Goal: Task Accomplishment & Management: Use online tool/utility

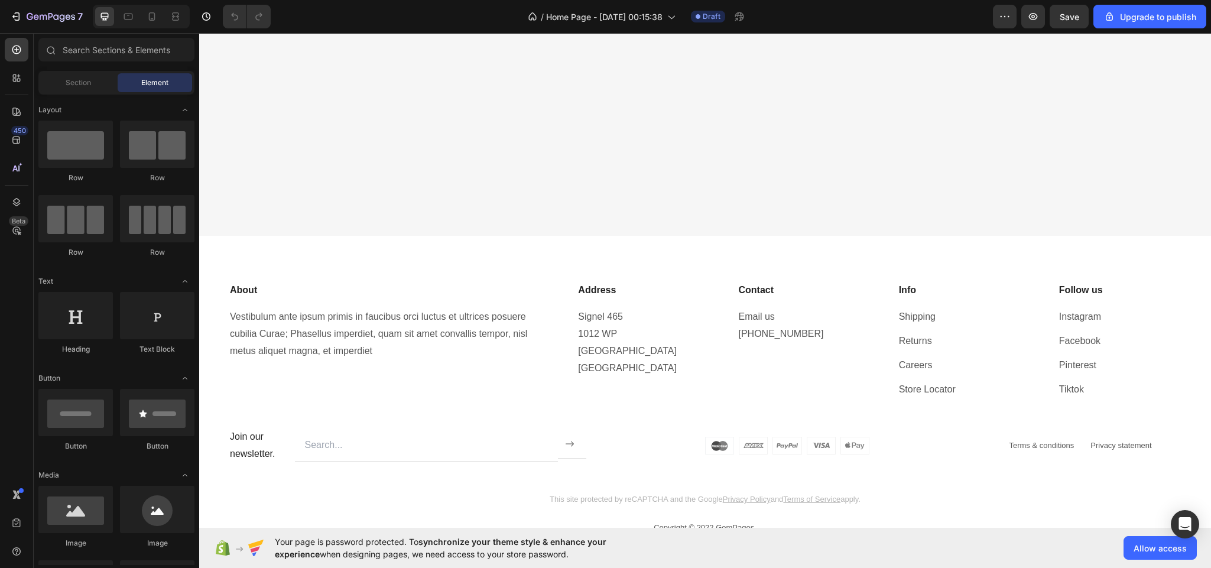
scroll to position [5529, 0]
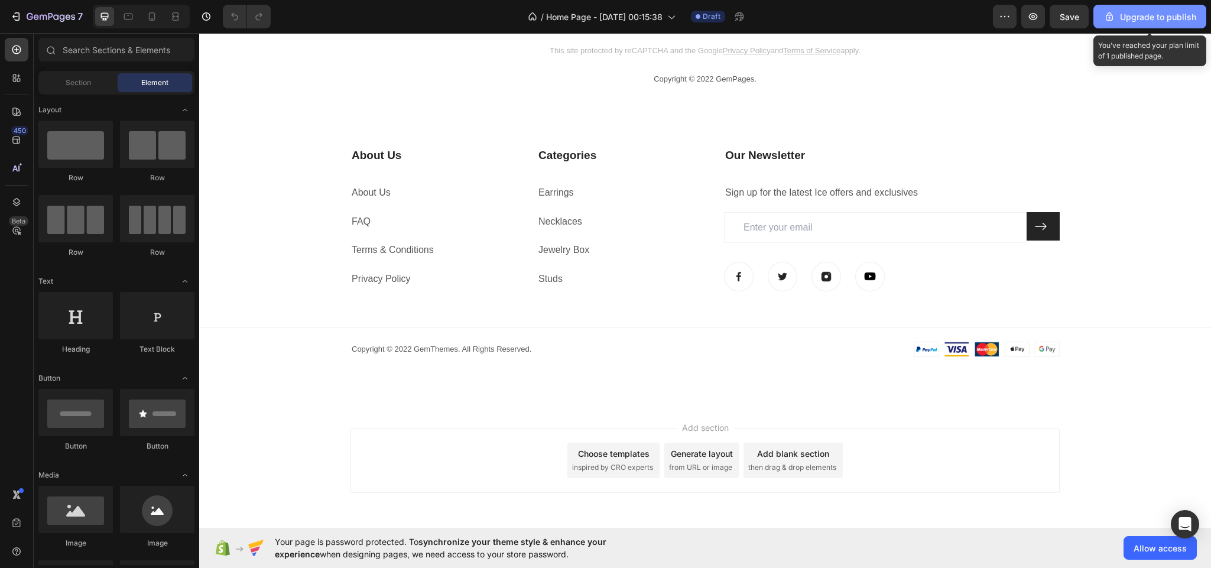
click at [1156, 11] on div "Upgrade to publish" at bounding box center [1149, 17] width 93 height 12
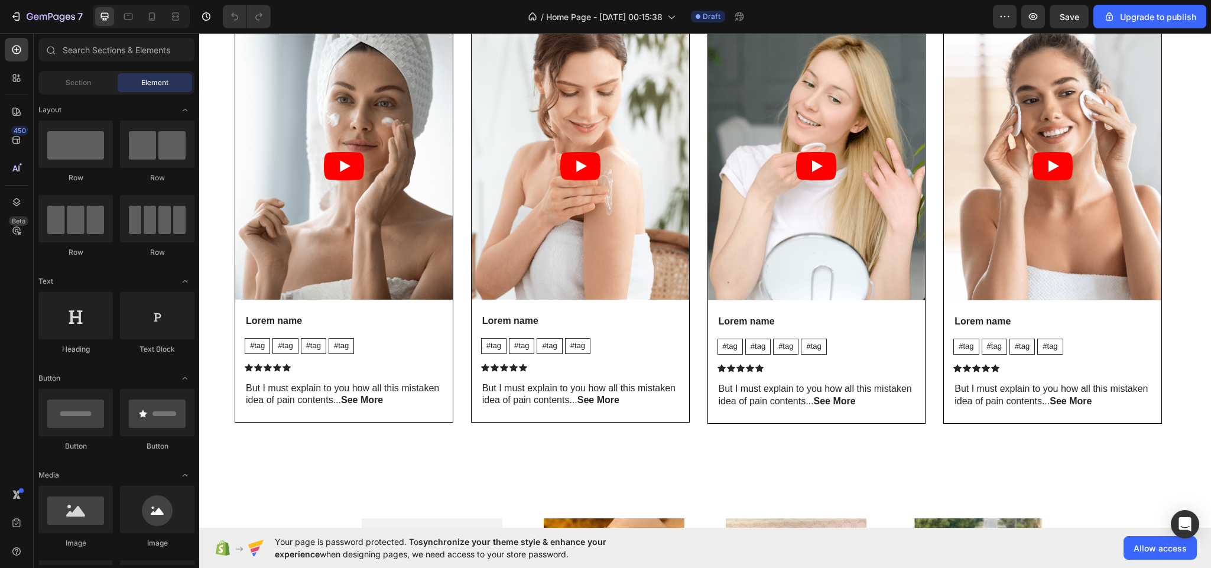
scroll to position [1282, 0]
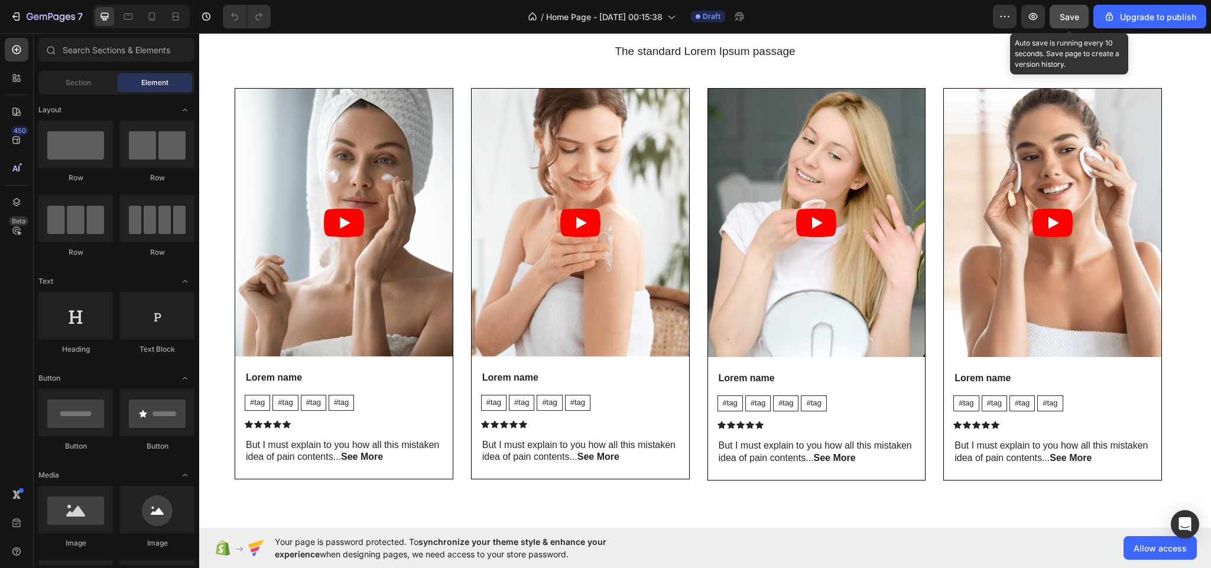
click at [1069, 14] on span "Save" at bounding box center [1068, 17] width 19 height 10
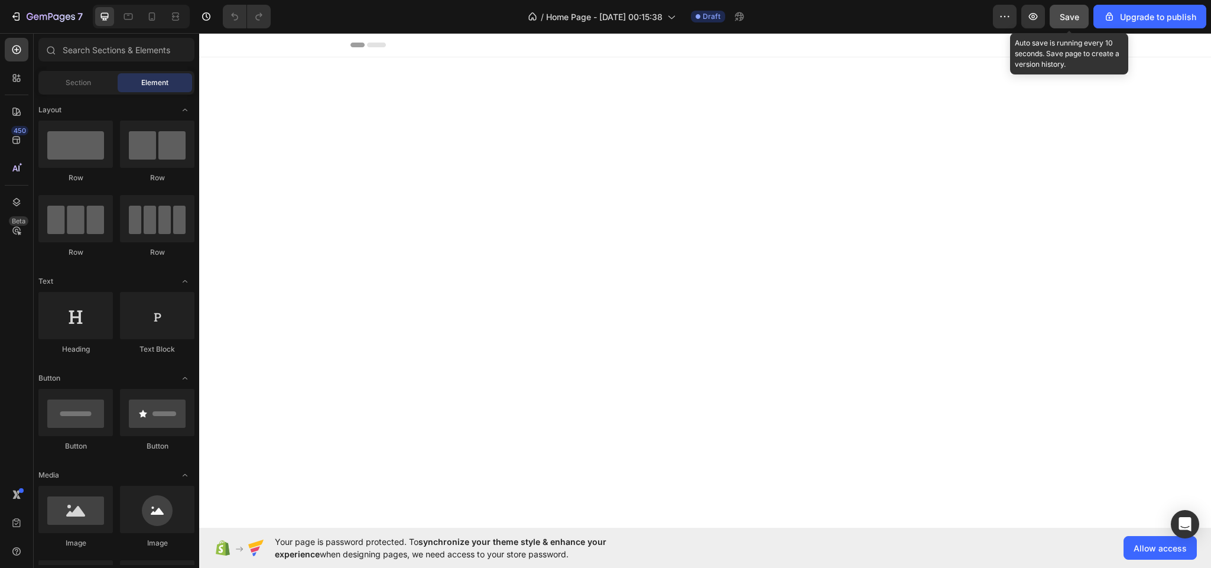
scroll to position [4317, 0]
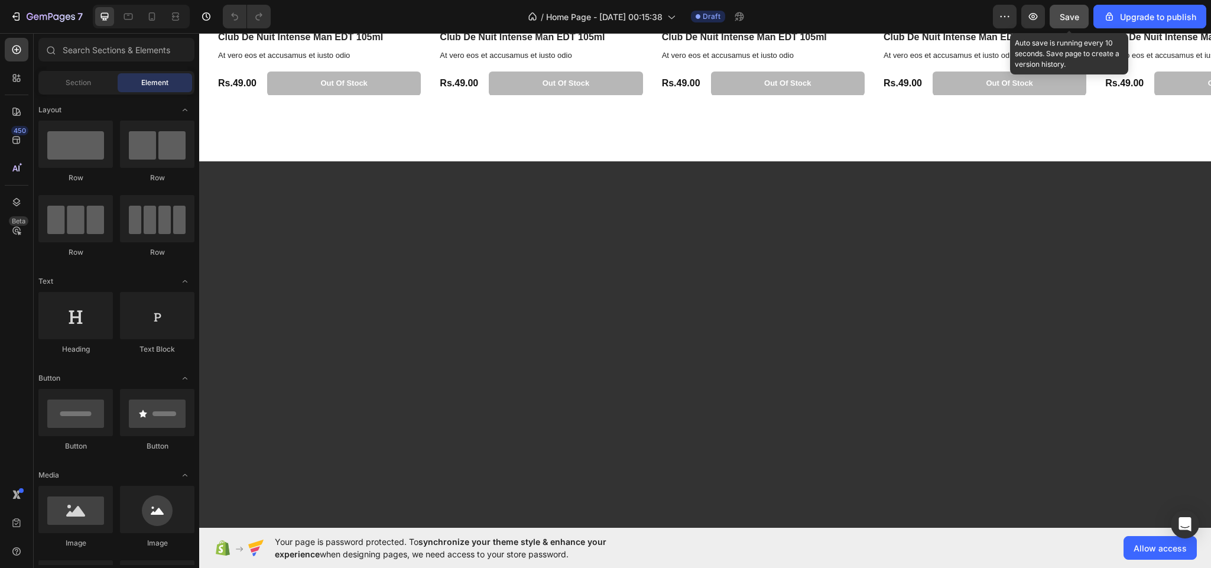
click at [1059, 25] on button "Save" at bounding box center [1068, 17] width 39 height 24
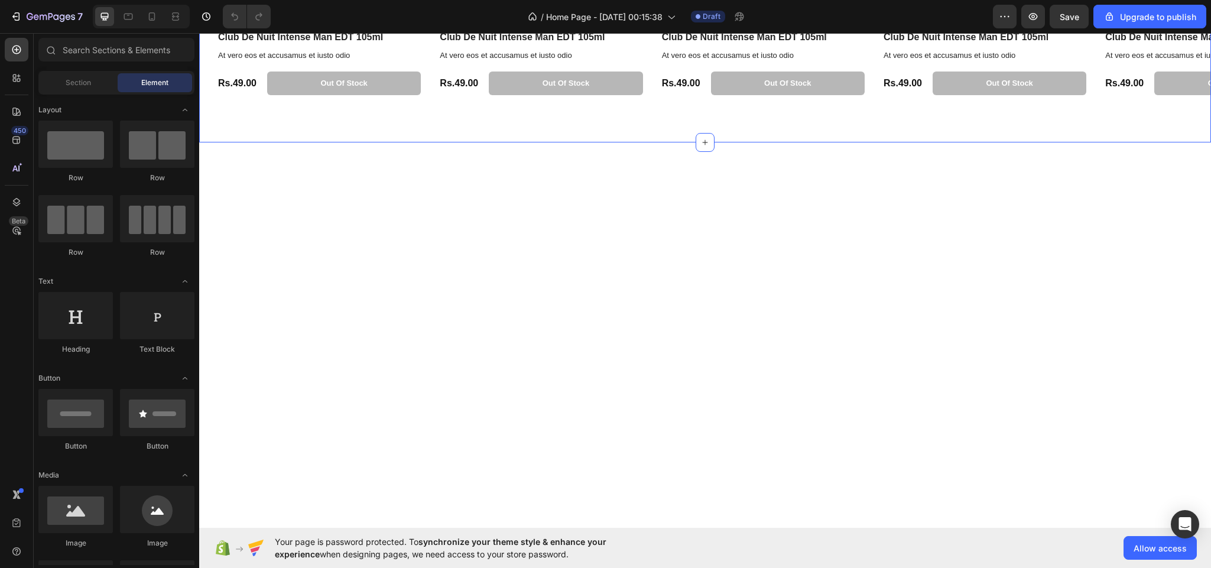
scroll to position [3918, 0]
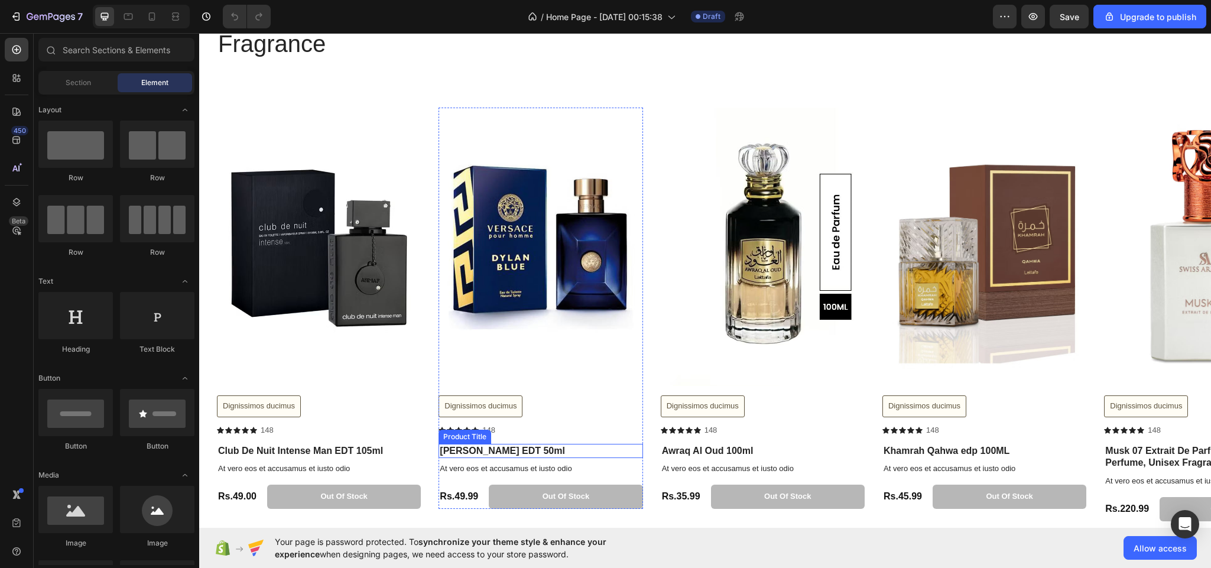
scroll to position [2082, 0]
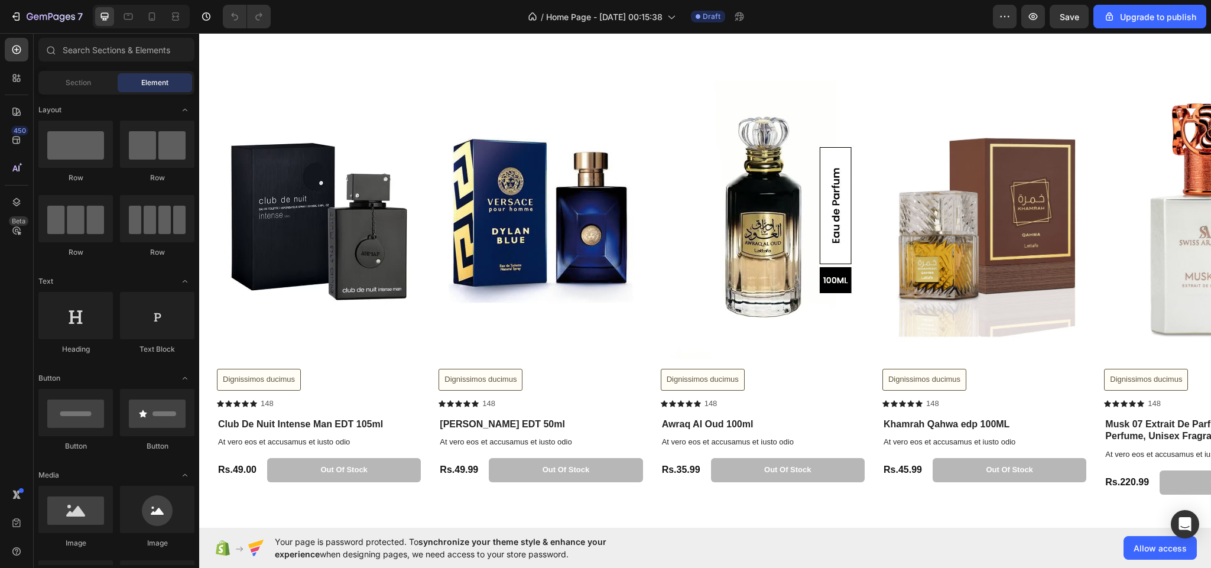
scroll to position [2089, 0]
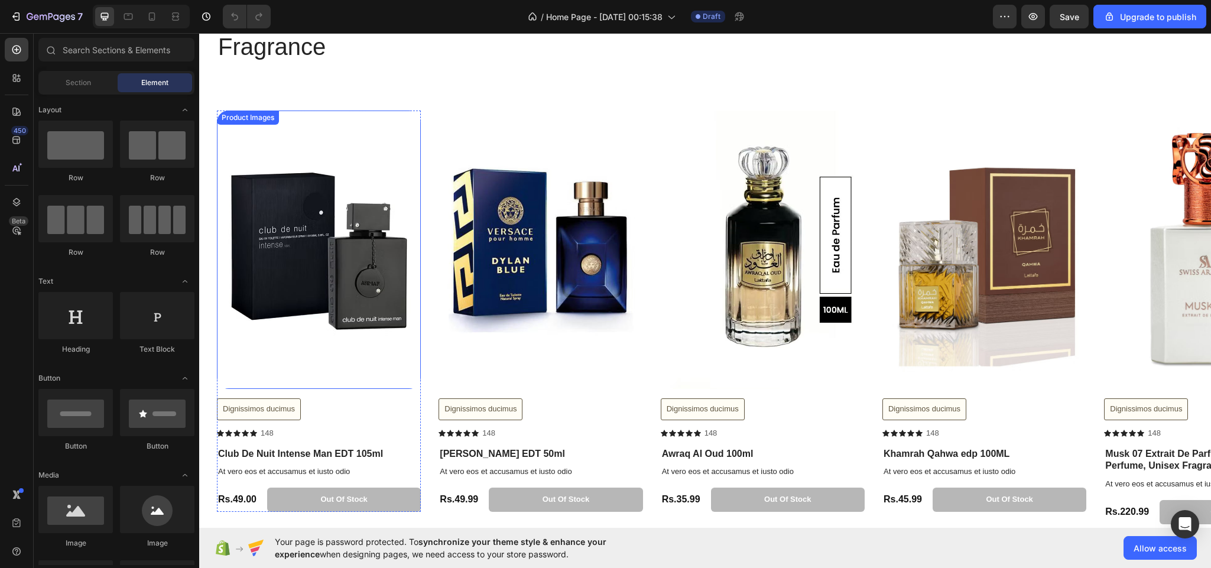
click at [314, 263] on img at bounding box center [319, 249] width 204 height 278
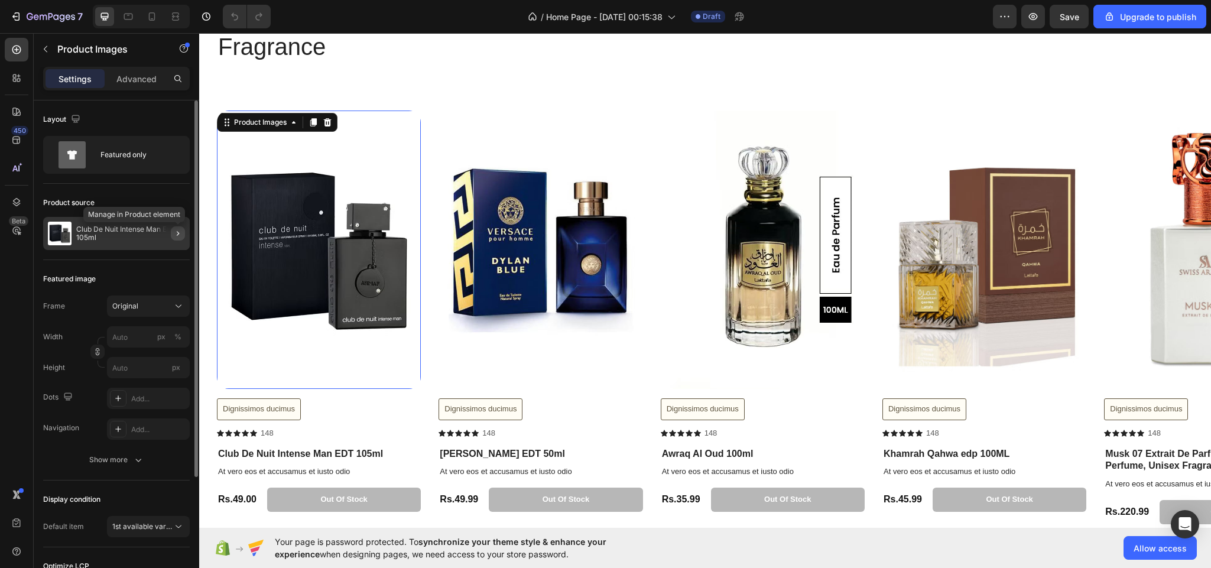
click at [175, 235] on icon "button" at bounding box center [177, 233] width 9 height 9
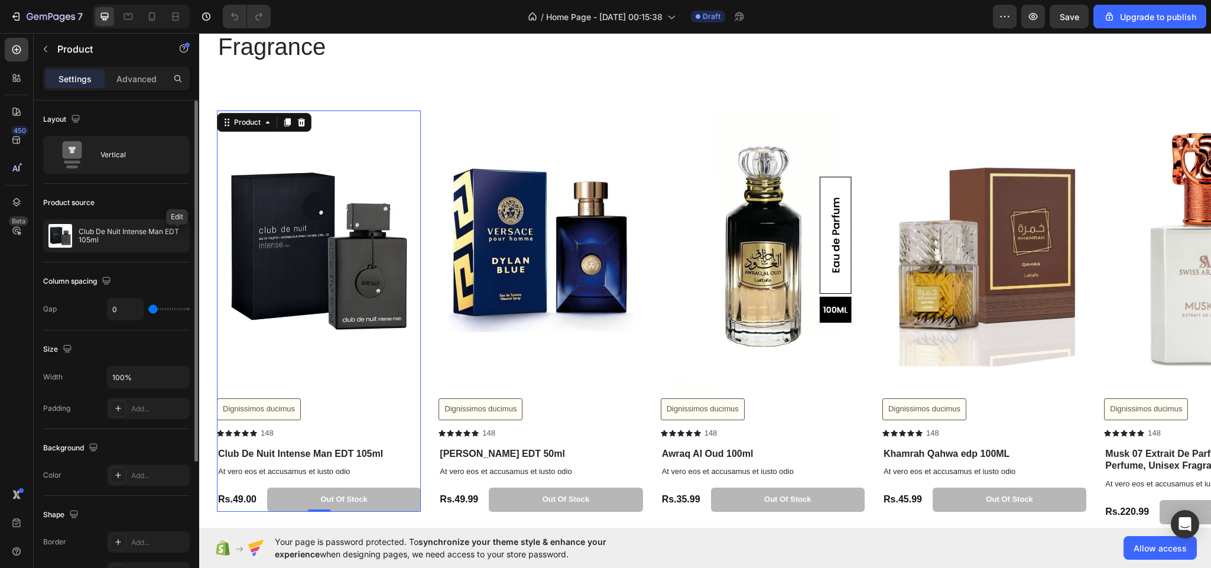
click at [0, 0] on icon "button" at bounding box center [0, 0] width 0 height 0
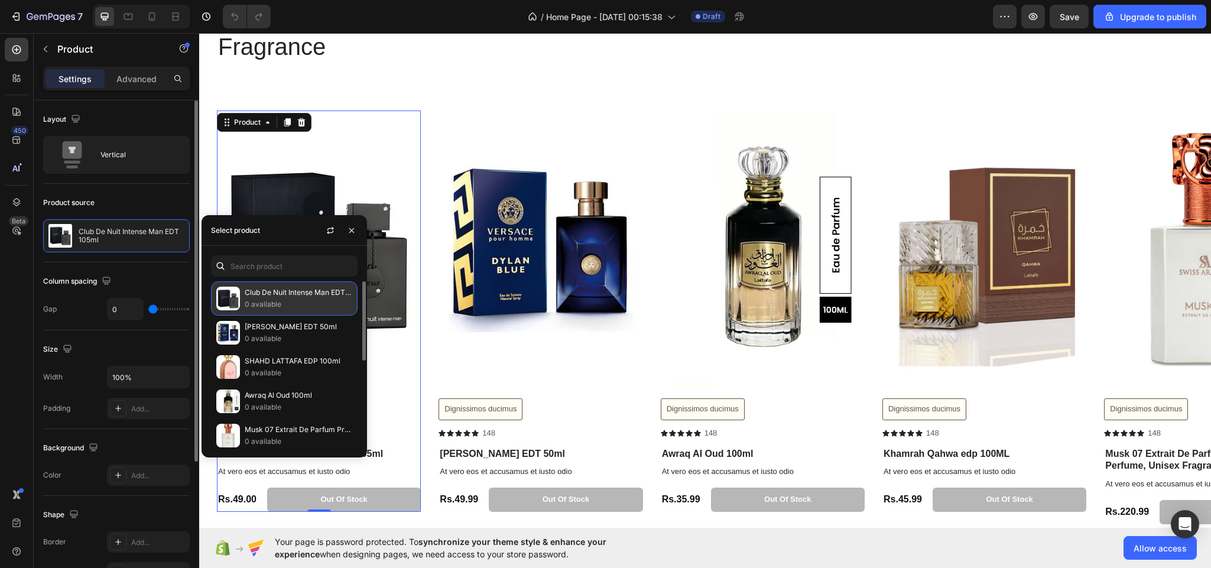
click at [223, 288] on img at bounding box center [228, 299] width 24 height 24
click at [229, 323] on img at bounding box center [228, 333] width 24 height 24
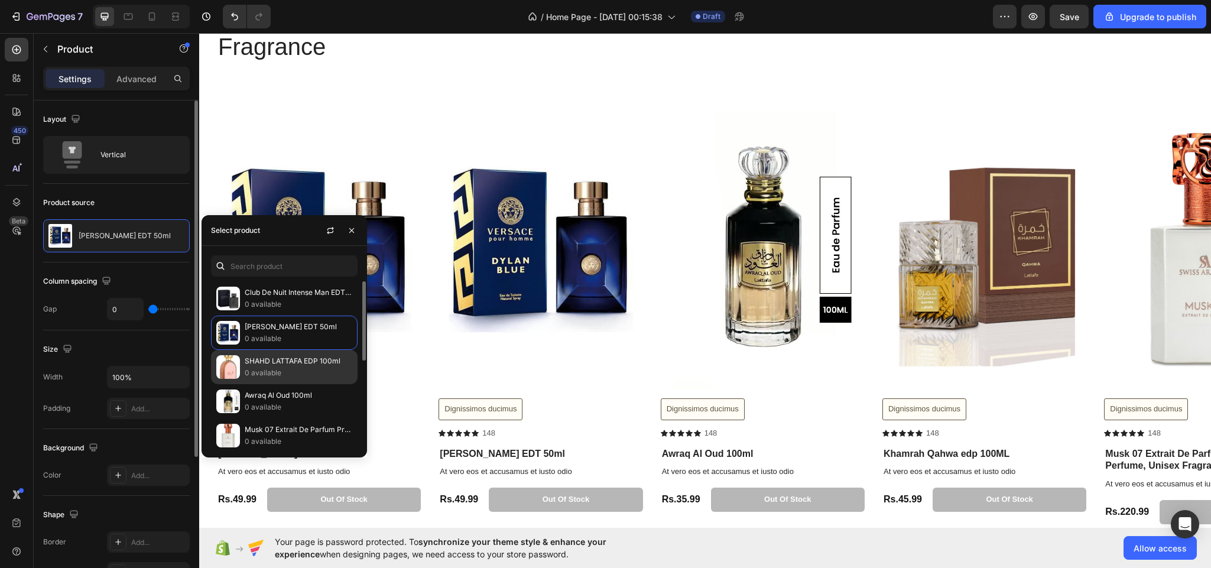
click at [238, 359] on img at bounding box center [228, 367] width 24 height 24
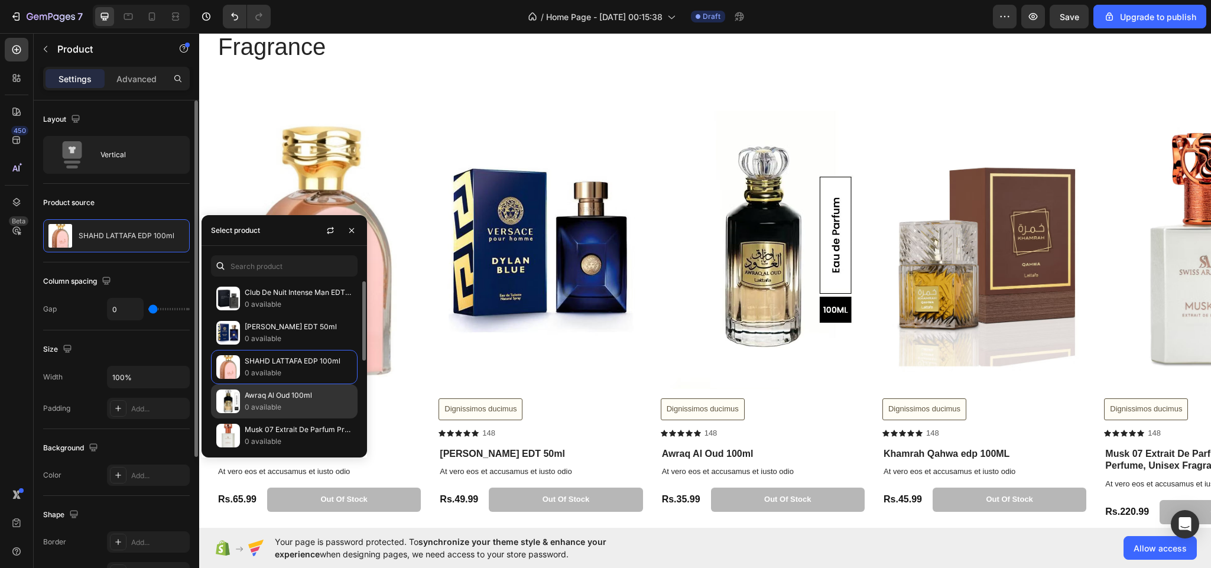
click at [258, 392] on p "Awraq Al Oud 100ml" at bounding box center [299, 395] width 108 height 12
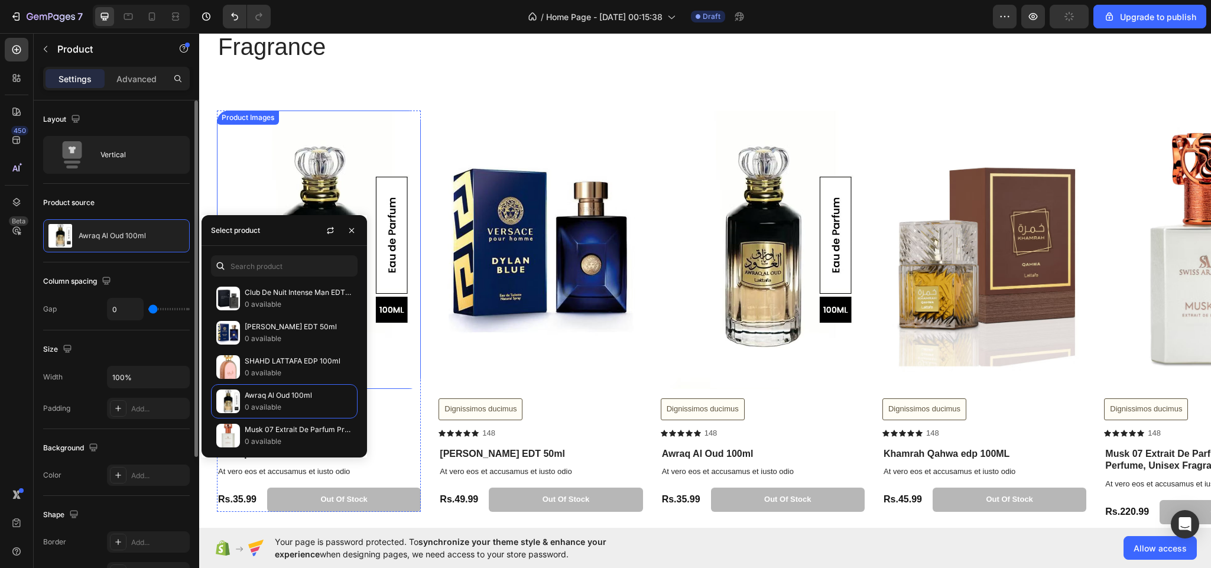
click at [376, 387] on img at bounding box center [319, 249] width 204 height 278
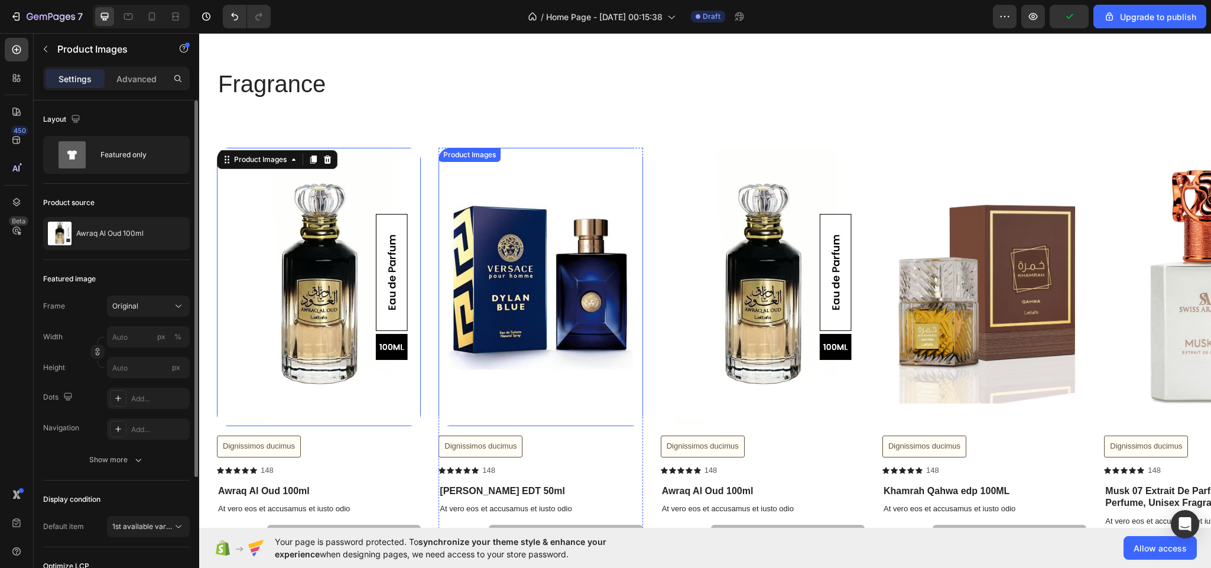
scroll to position [2047, 0]
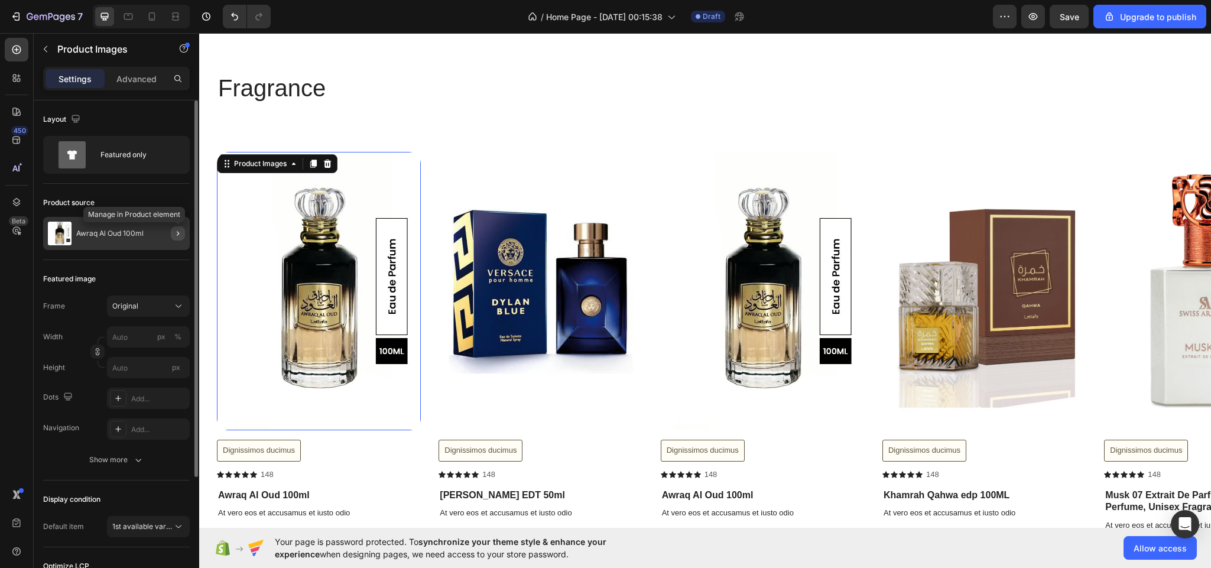
click at [181, 234] on icon "button" at bounding box center [177, 233] width 9 height 9
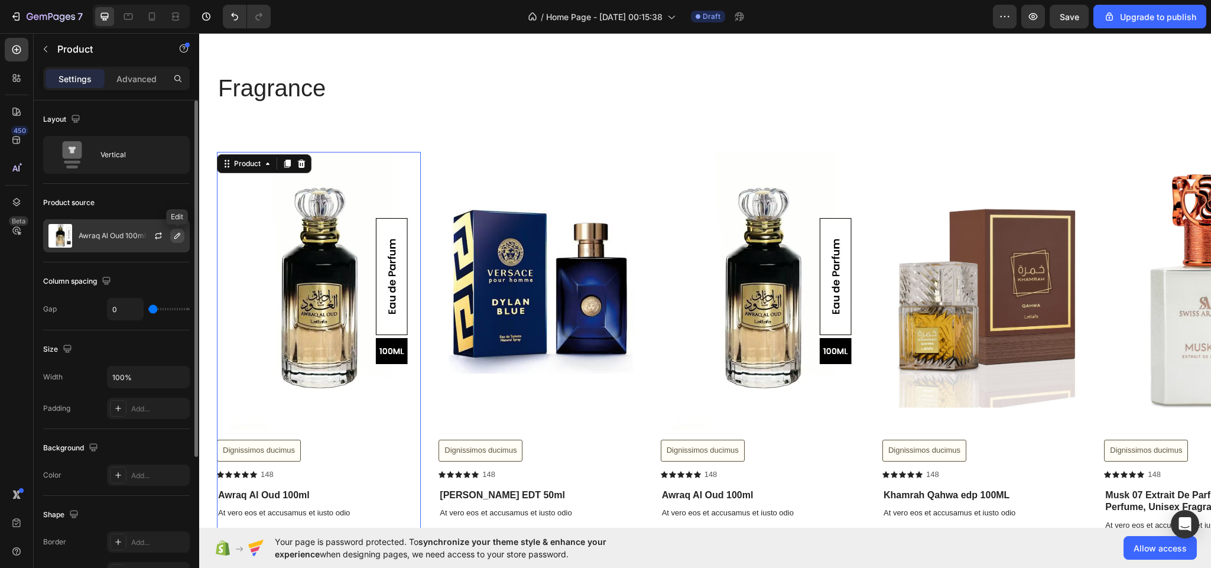
click at [175, 234] on icon "button" at bounding box center [177, 235] width 9 height 9
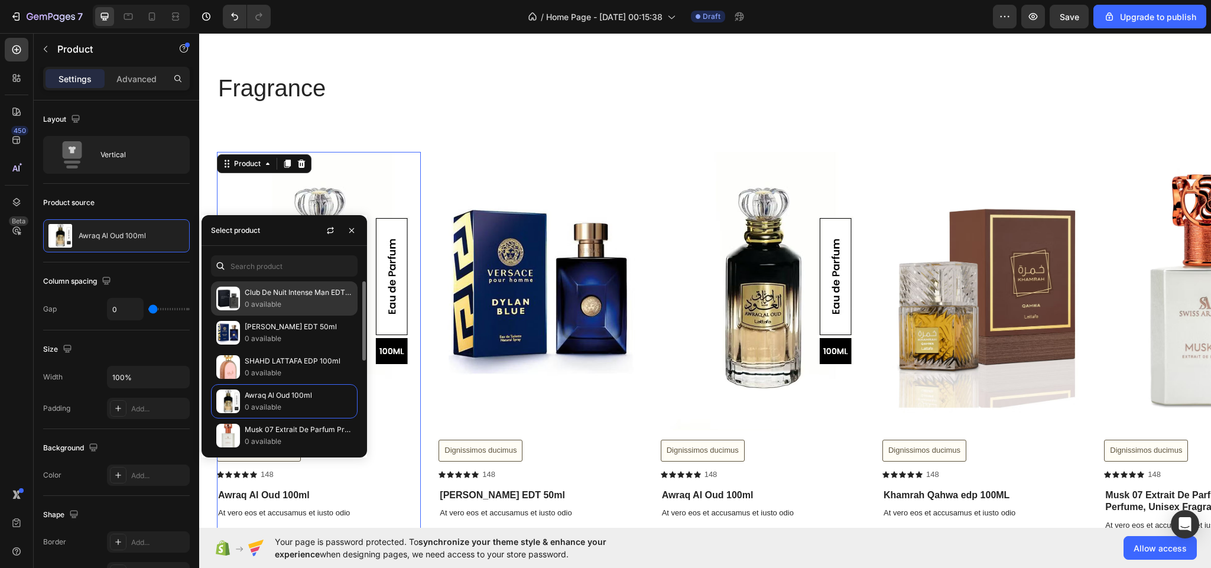
click at [242, 316] on div "Club De Nuit Intense Man EDT 105ml 0 available" at bounding box center [284, 333] width 147 height 34
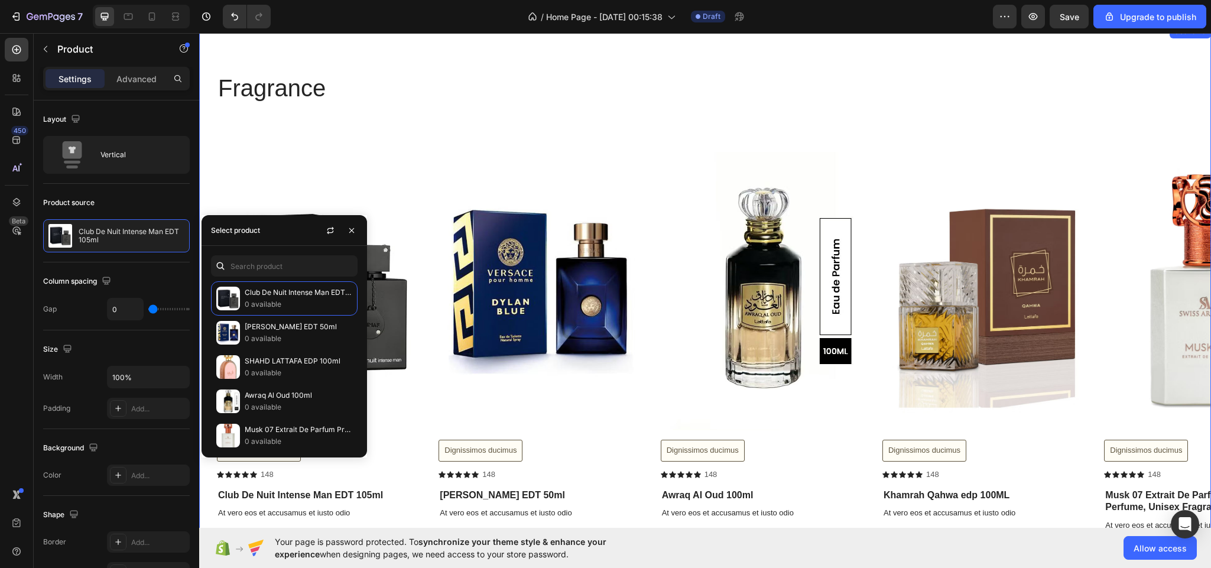
click at [676, 136] on div "Fragrance Heading Row Product Images Dignissimos ducimus Button Icon Icon Icon …" at bounding box center [705, 322] width 1012 height 503
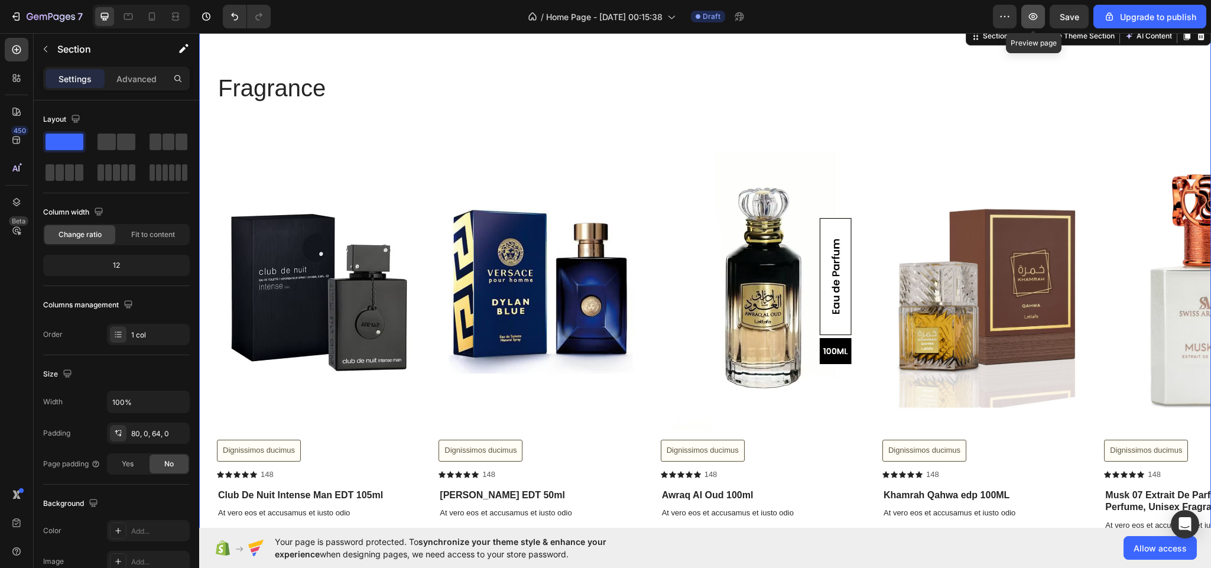
click at [1032, 15] on icon "button" at bounding box center [1033, 16] width 9 height 7
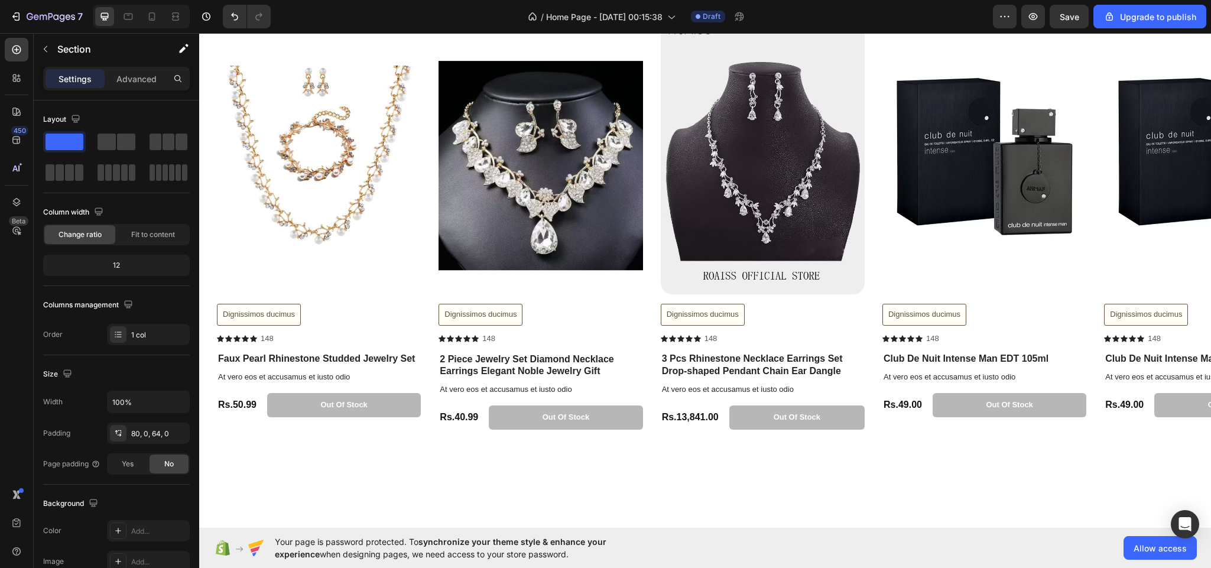
scroll to position [2771, 0]
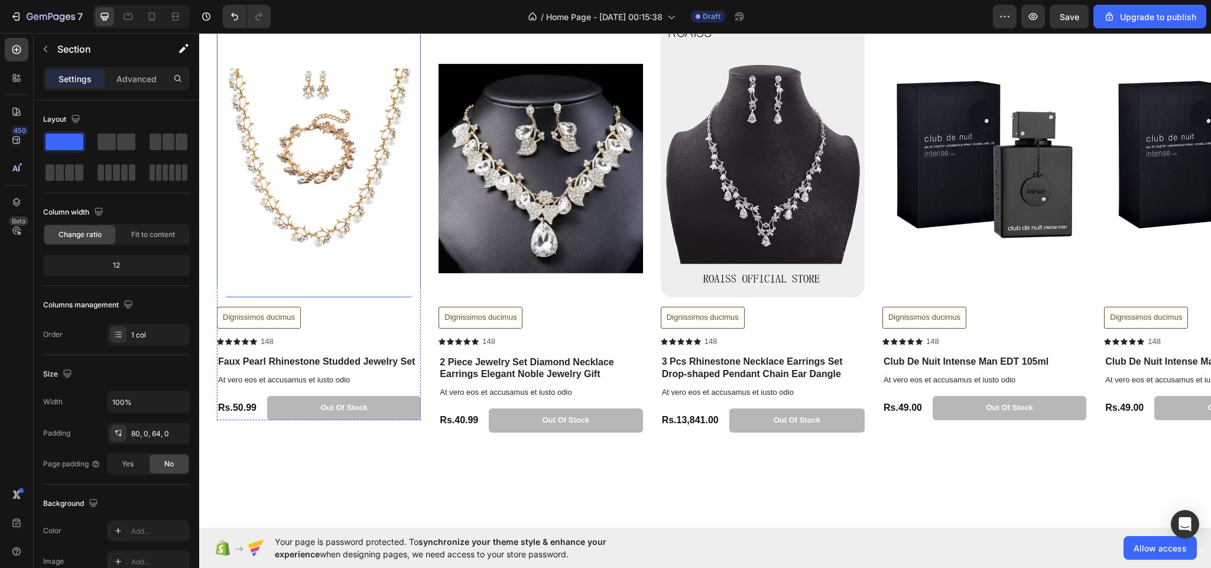
click at [263, 162] on img at bounding box center [319, 158] width 204 height 278
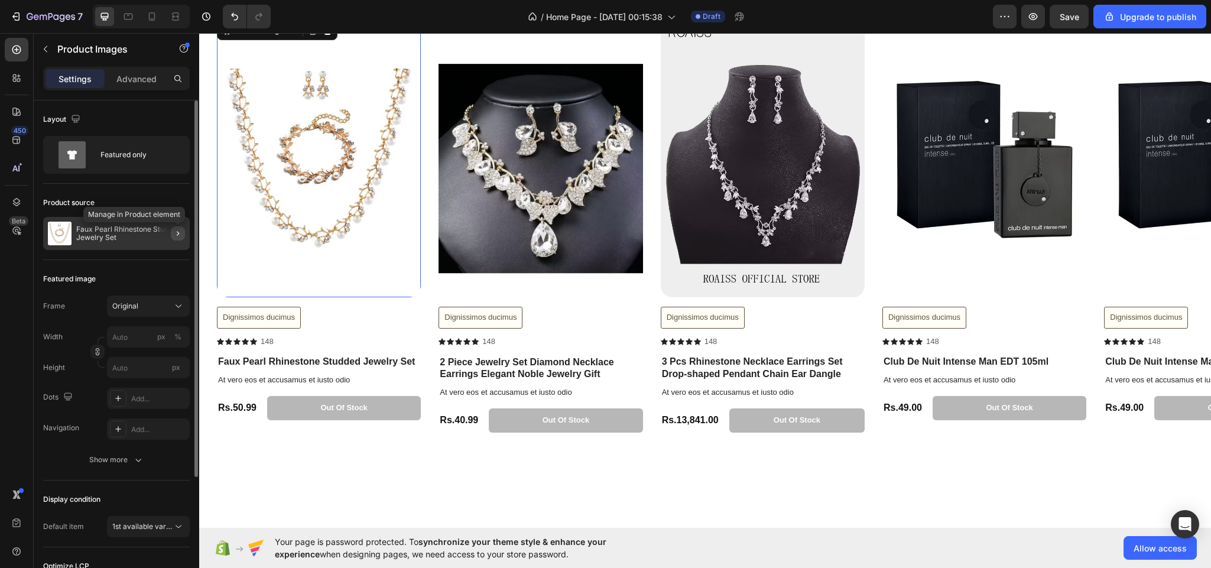
click at [177, 230] on icon "button" at bounding box center [177, 233] width 9 height 9
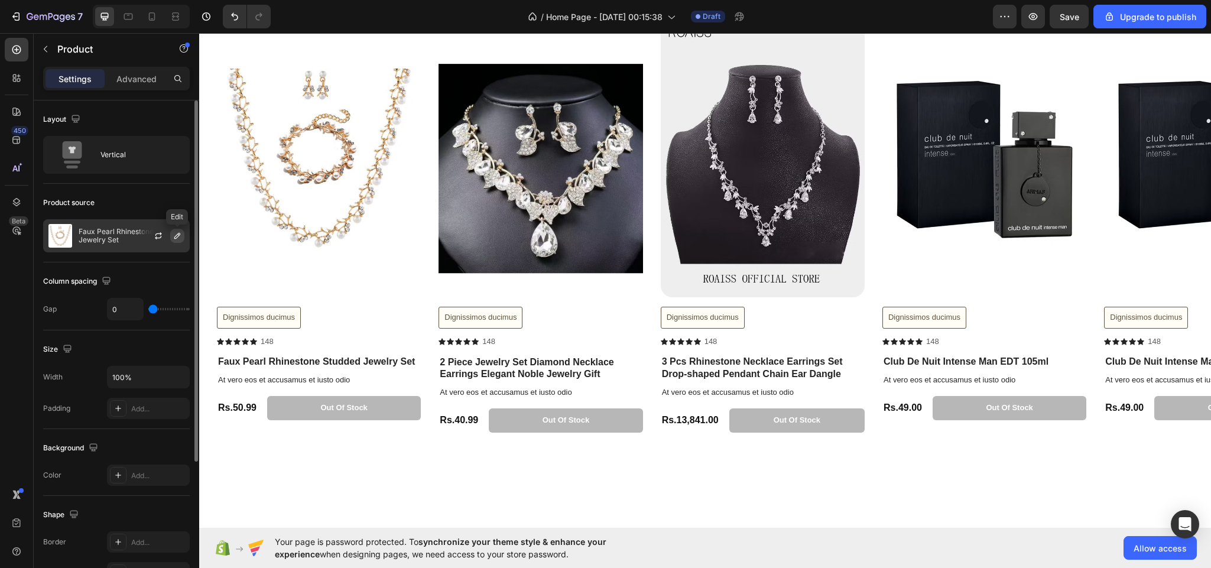
click at [181, 239] on button "button" at bounding box center [177, 236] width 14 height 14
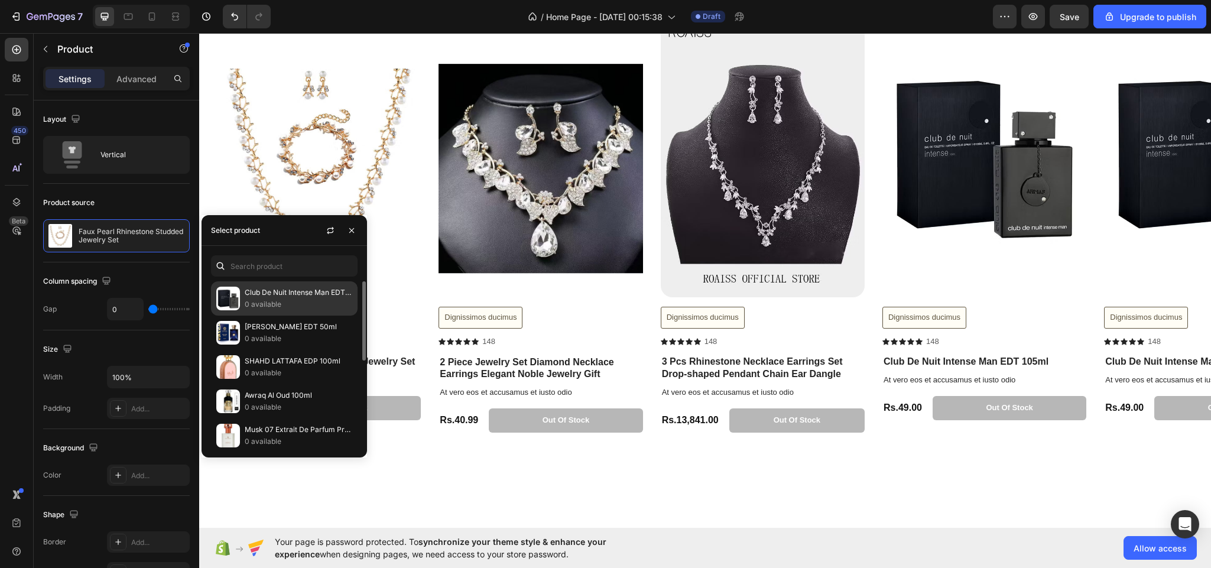
click at [218, 300] on img at bounding box center [228, 299] width 24 height 24
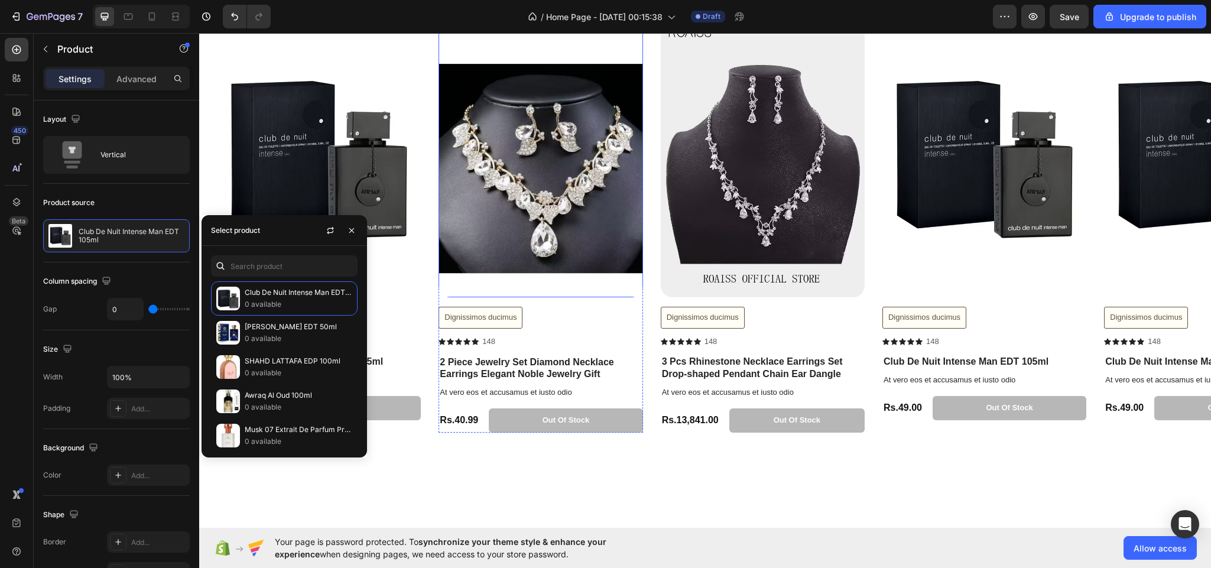
click at [547, 208] on img at bounding box center [540, 158] width 204 height 278
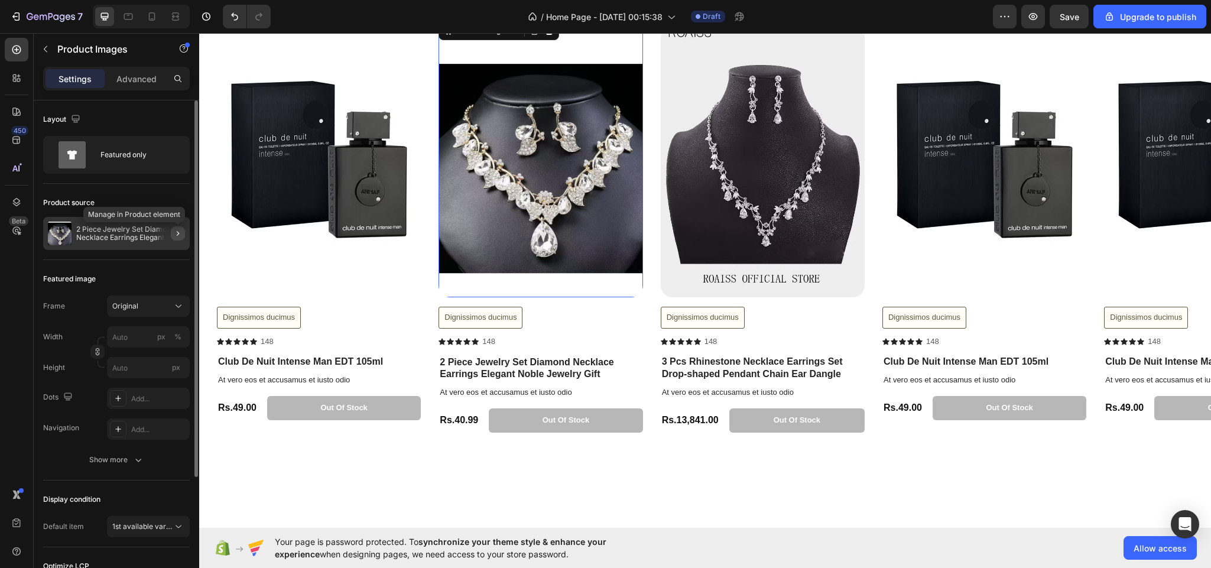
click at [178, 230] on icon "button" at bounding box center [177, 233] width 9 height 9
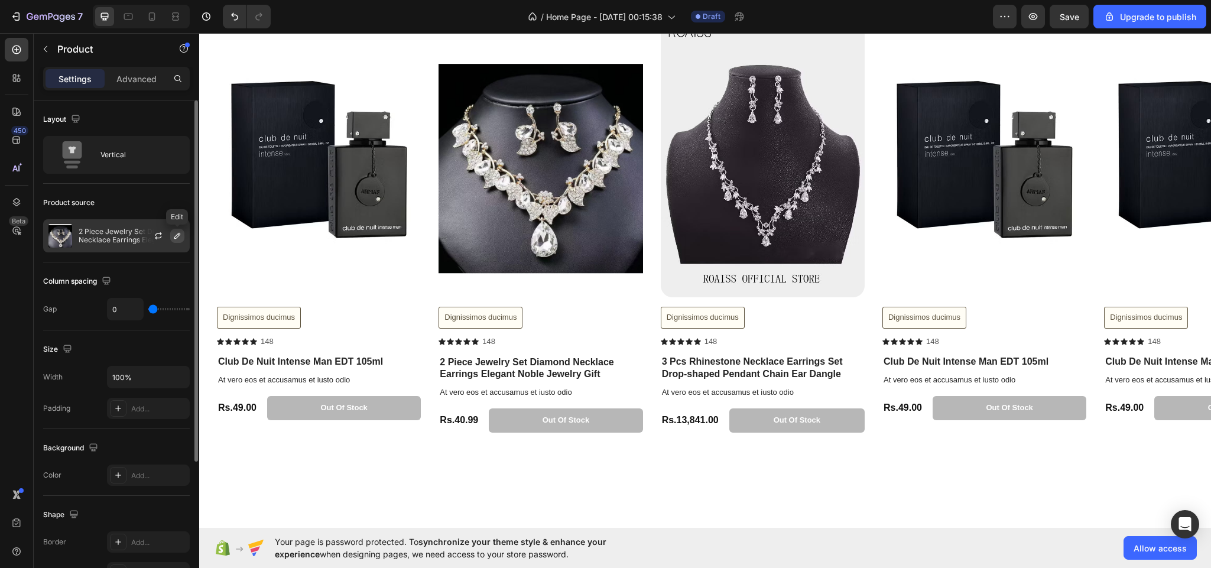
click at [174, 233] on icon "button" at bounding box center [177, 235] width 9 height 9
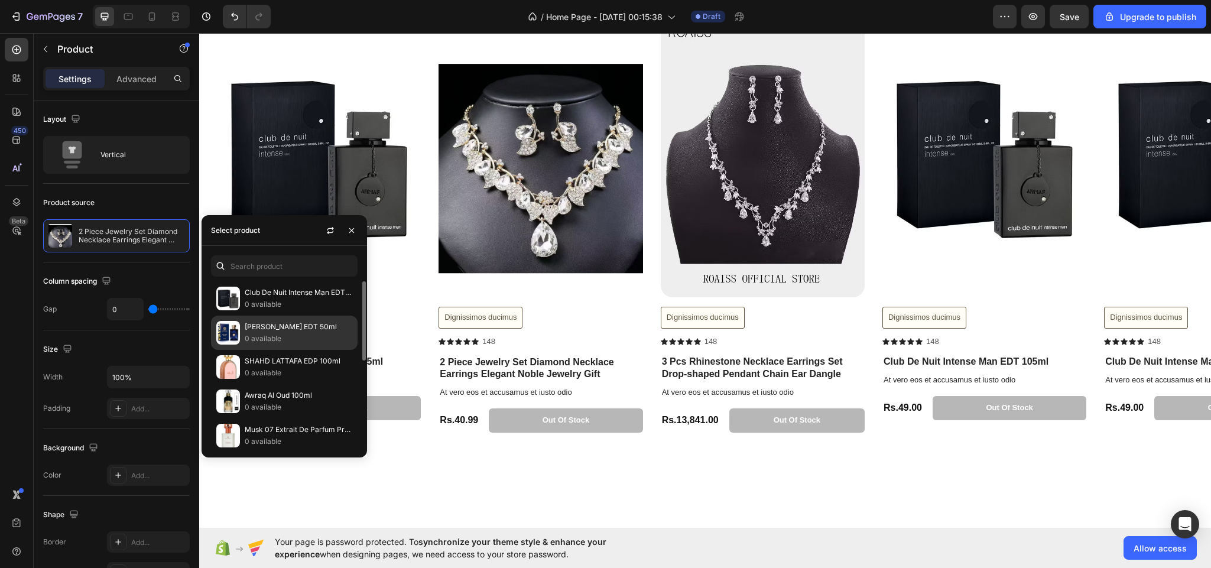
click at [265, 344] on p "0 available" at bounding box center [299, 339] width 108 height 12
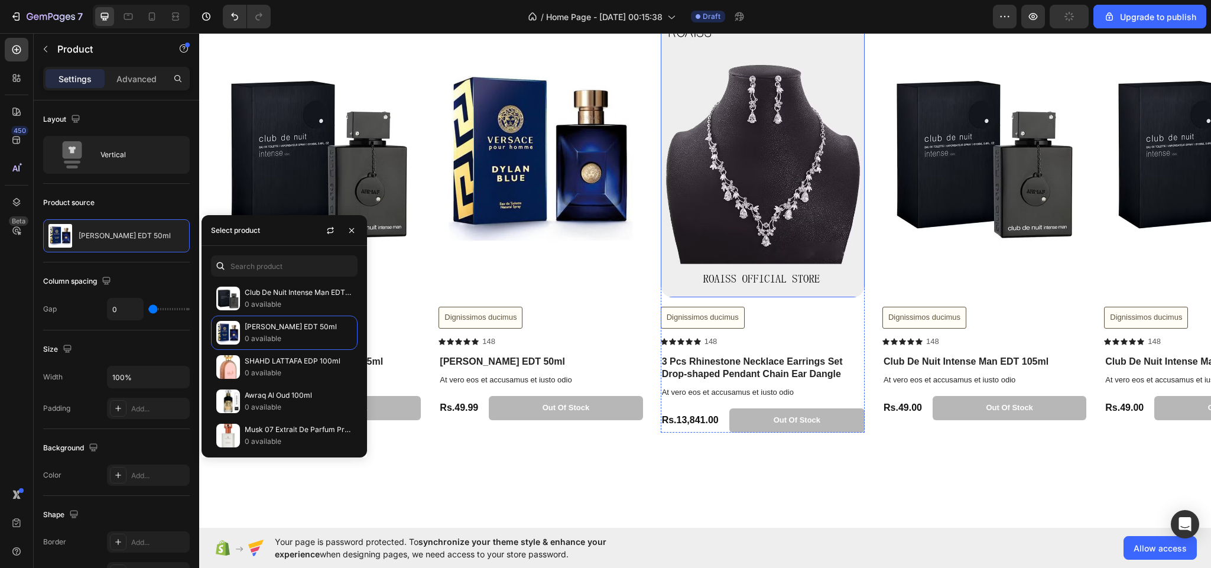
click at [776, 245] on img at bounding box center [763, 158] width 204 height 278
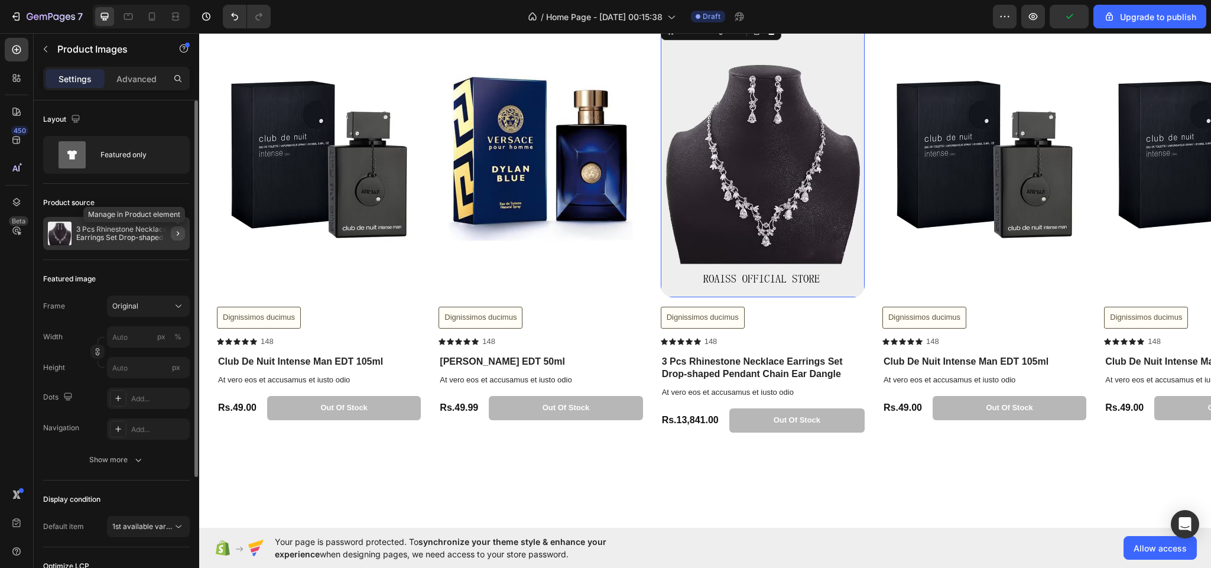
click at [179, 230] on icon "button" at bounding box center [177, 233] width 9 height 9
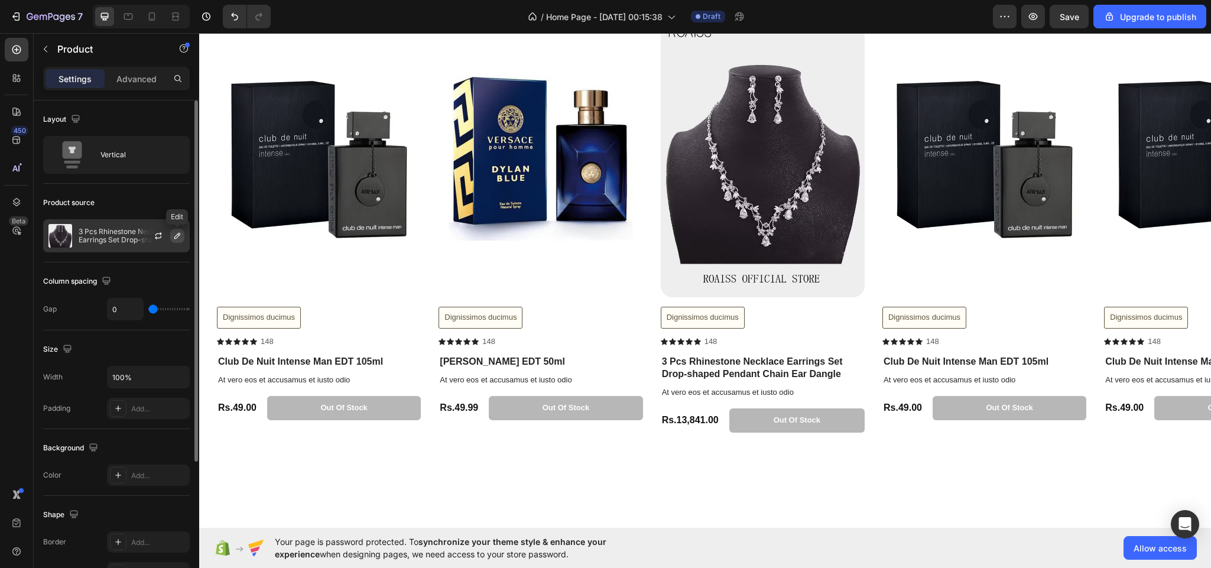
click at [171, 236] on button "button" at bounding box center [177, 236] width 14 height 14
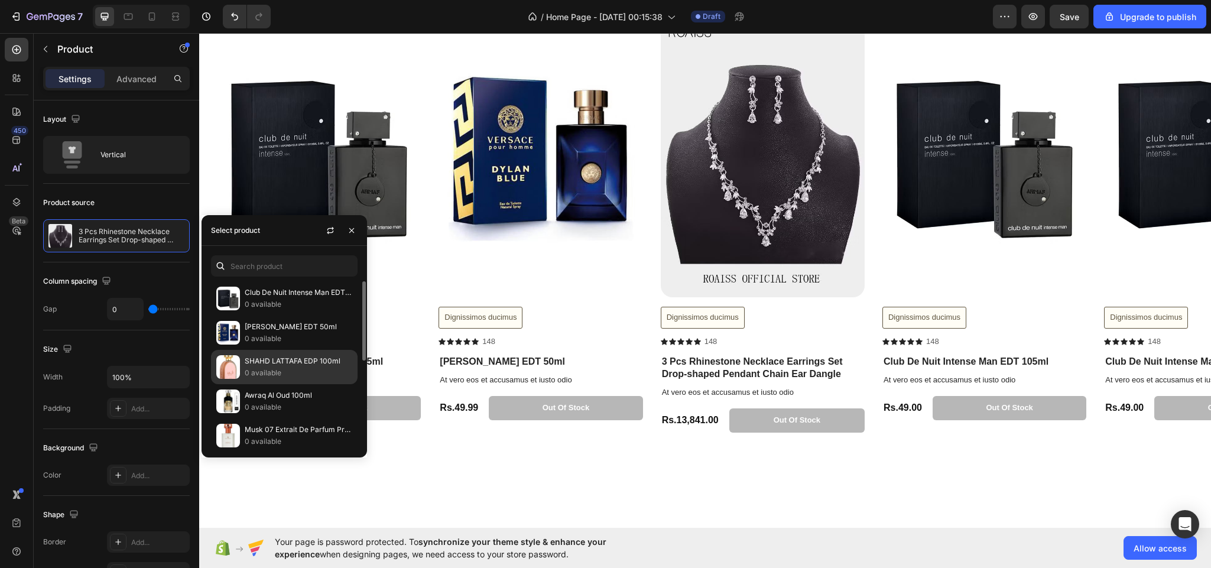
click at [254, 384] on div "SHAHD LATTAFA EDP 100ml 0 available" at bounding box center [284, 401] width 147 height 34
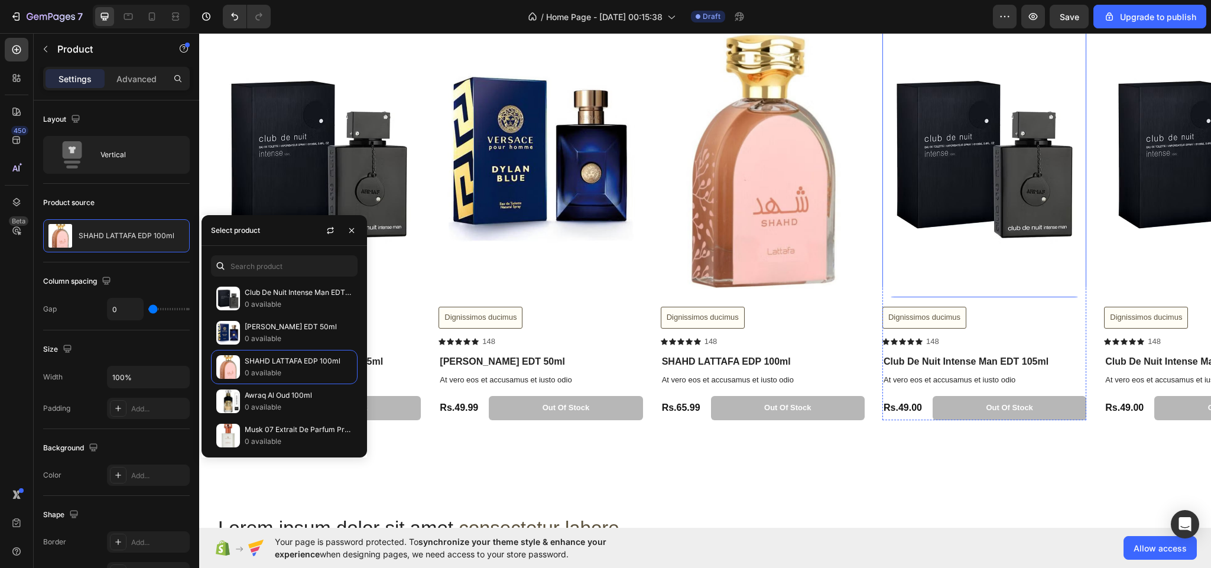
click at [1057, 258] on img at bounding box center [984, 158] width 204 height 278
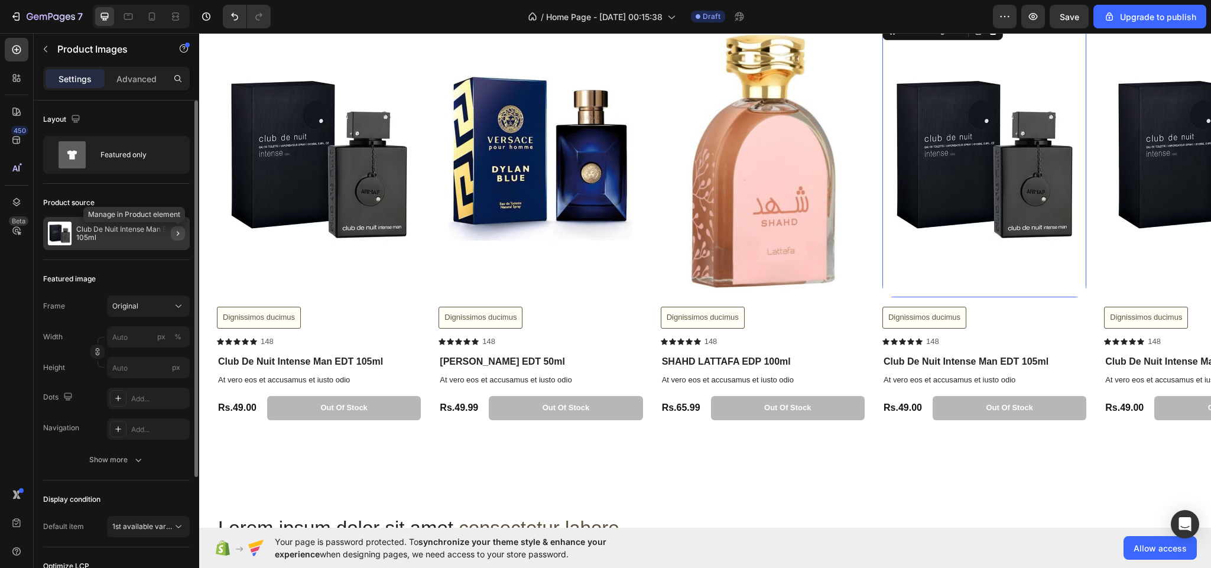
click at [175, 229] on icon "button" at bounding box center [177, 233] width 9 height 9
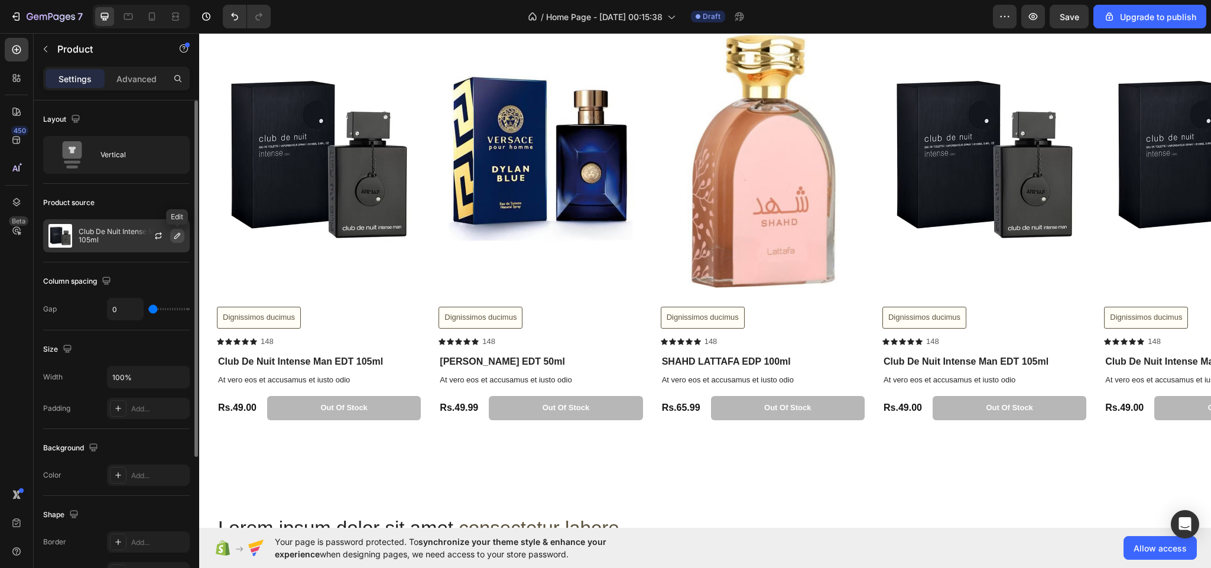
click at [176, 238] on icon "button" at bounding box center [177, 236] width 6 height 6
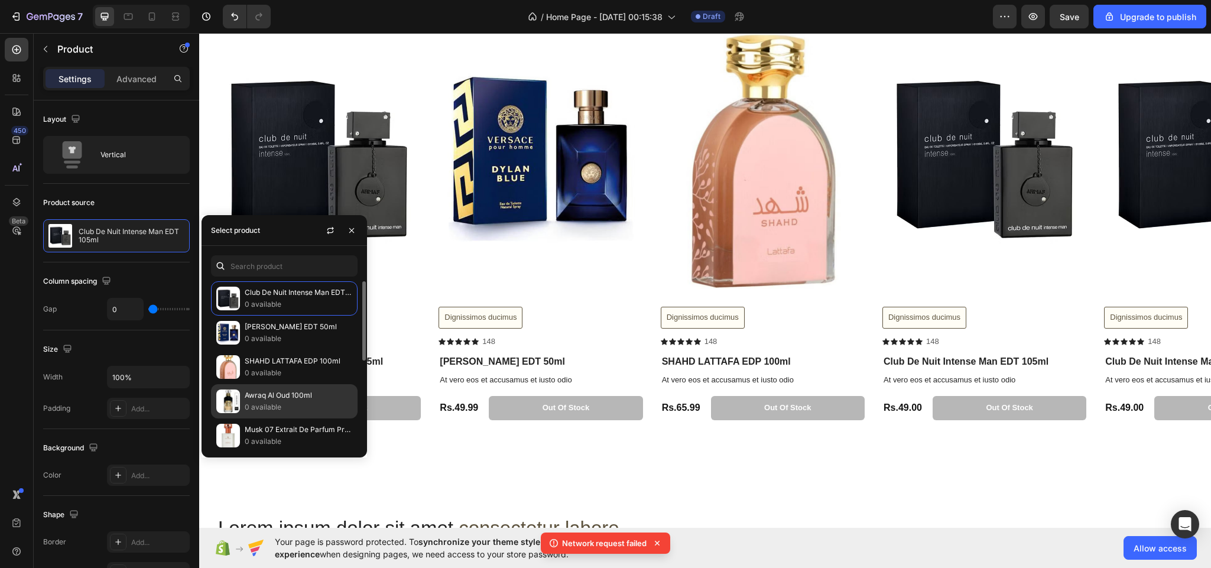
click at [243, 418] on div "Awraq Al Oud 100ml 0 available" at bounding box center [284, 435] width 147 height 34
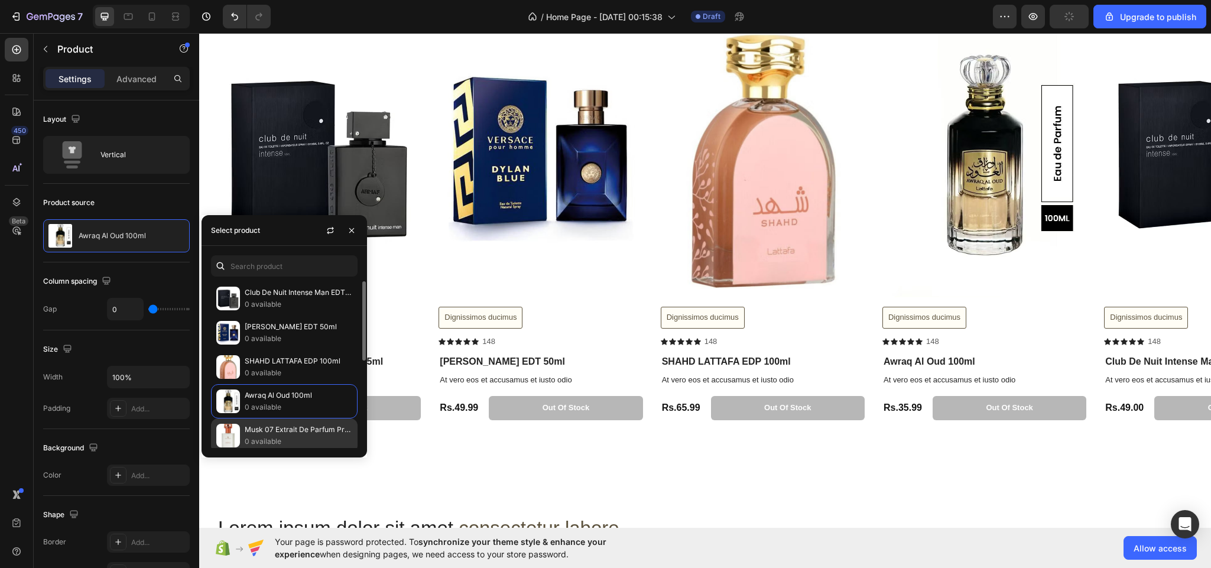
click at [270, 427] on p "Musk 07 Extrait De Parfum Premium Quality Perfume, Unisex Fragrance," at bounding box center [299, 430] width 108 height 12
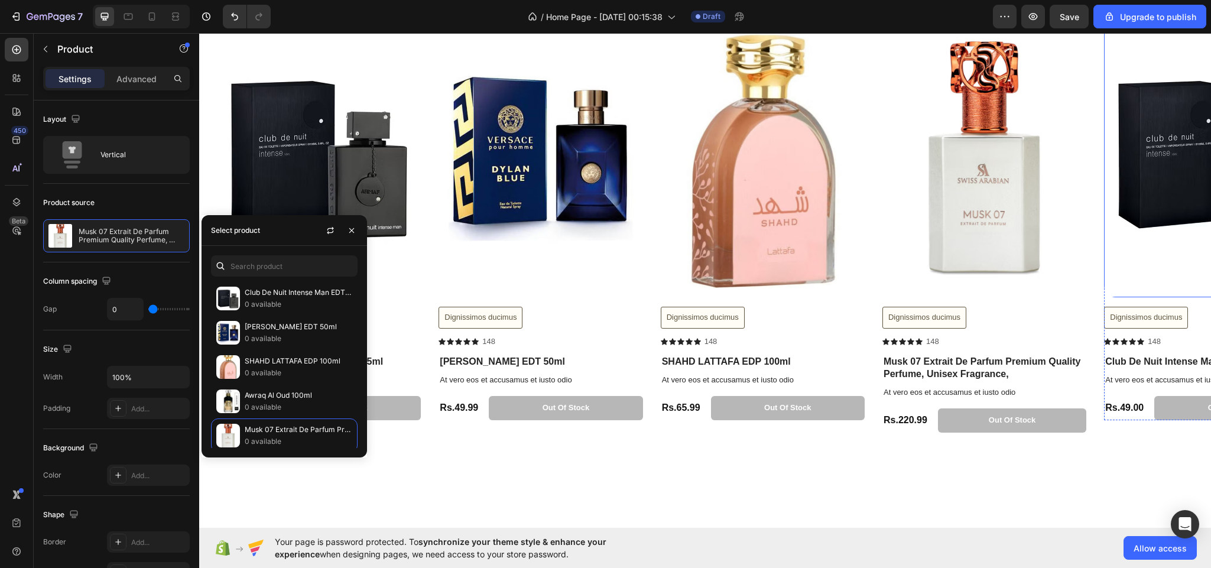
click at [1145, 130] on img at bounding box center [1206, 158] width 204 height 278
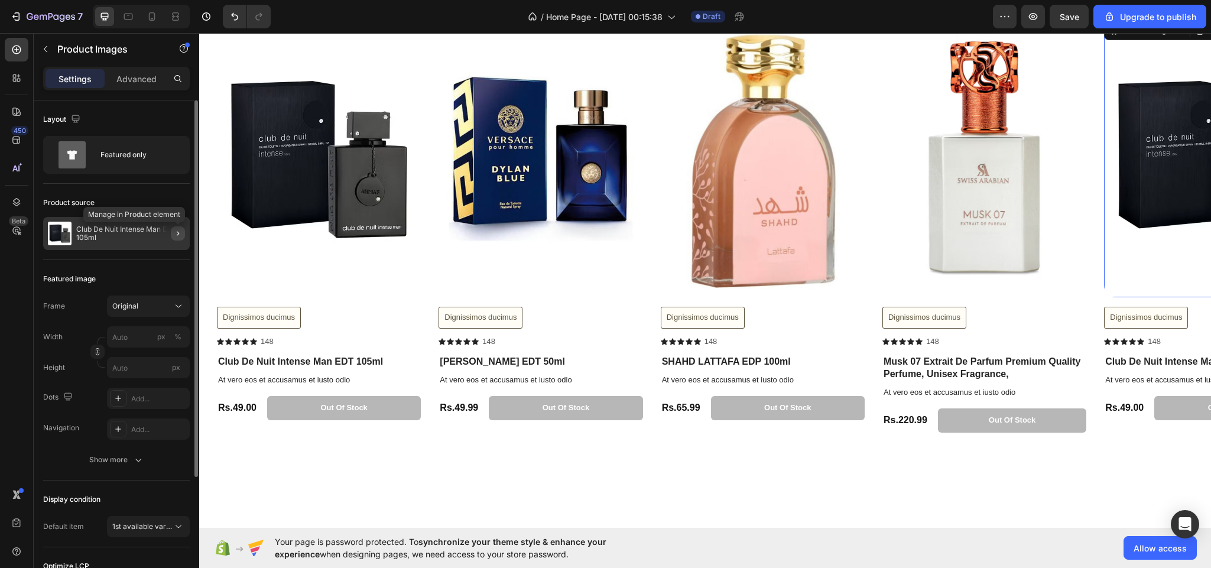
click at [178, 229] on icon "button" at bounding box center [177, 233] width 9 height 9
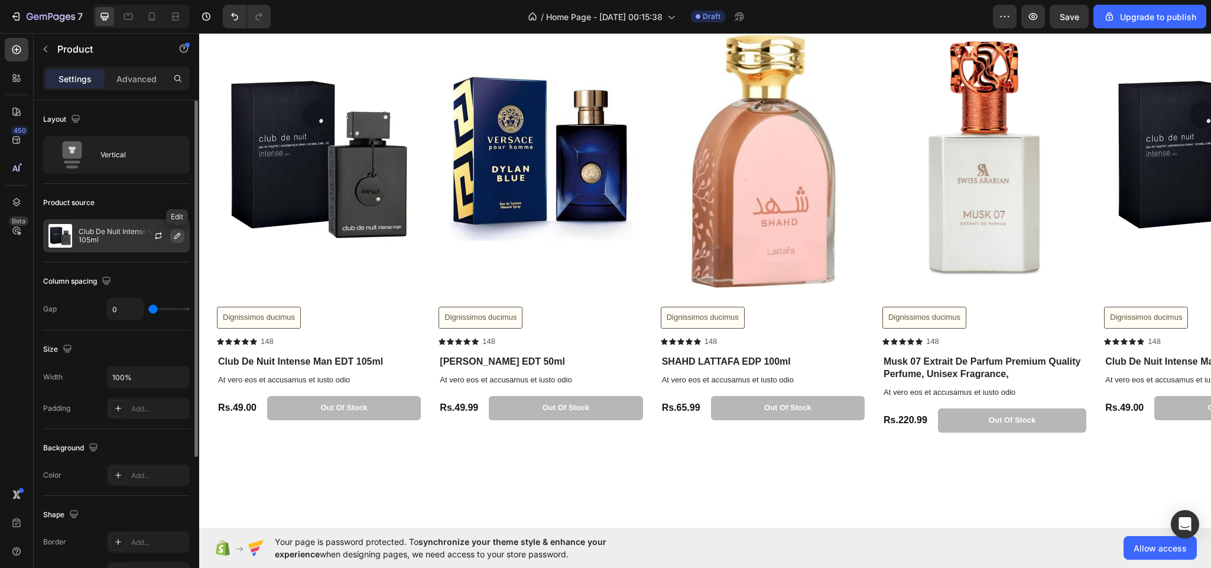
click at [173, 238] on icon "button" at bounding box center [177, 235] width 9 height 9
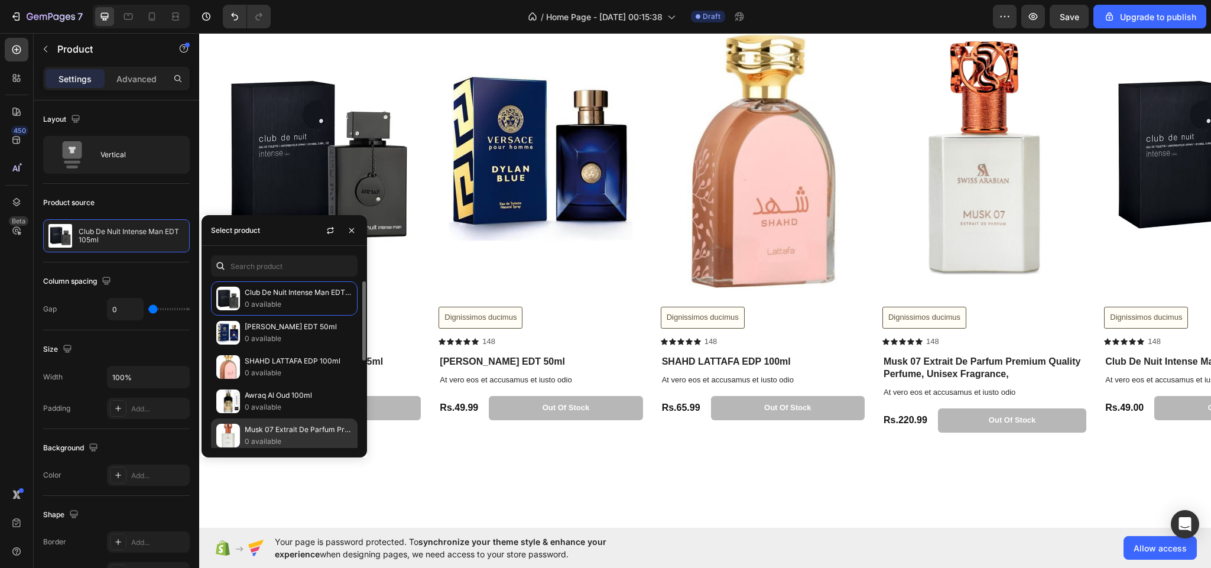
click at [275, 428] on p "Musk 07 Extrait De Parfum Premium Quality Perfume, Unisex Fragrance," at bounding box center [299, 430] width 108 height 12
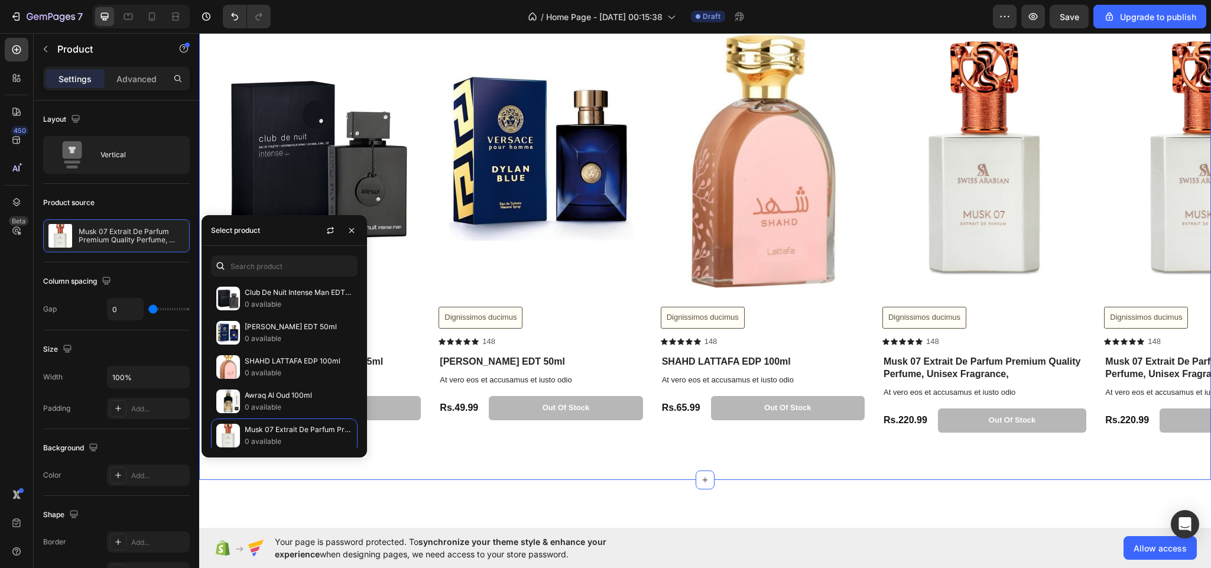
click at [445, 452] on div "jewellary Heading Row Product Images Dignissimos ducimus Button Icon Icon Icon …" at bounding box center [705, 184] width 1012 height 591
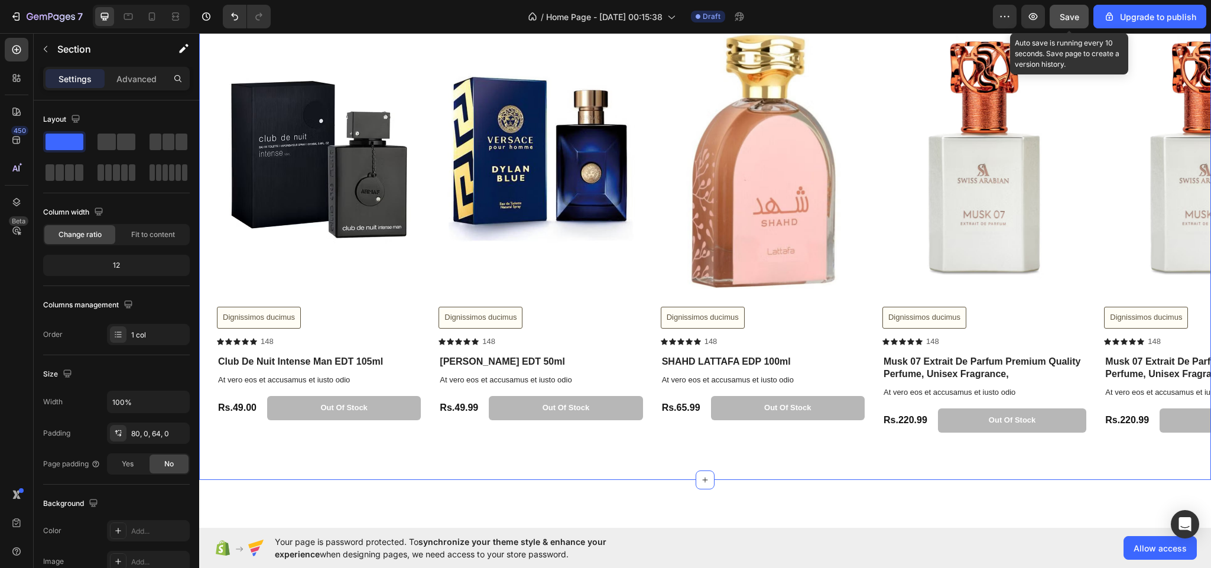
click at [1072, 7] on button "Save" at bounding box center [1068, 17] width 39 height 24
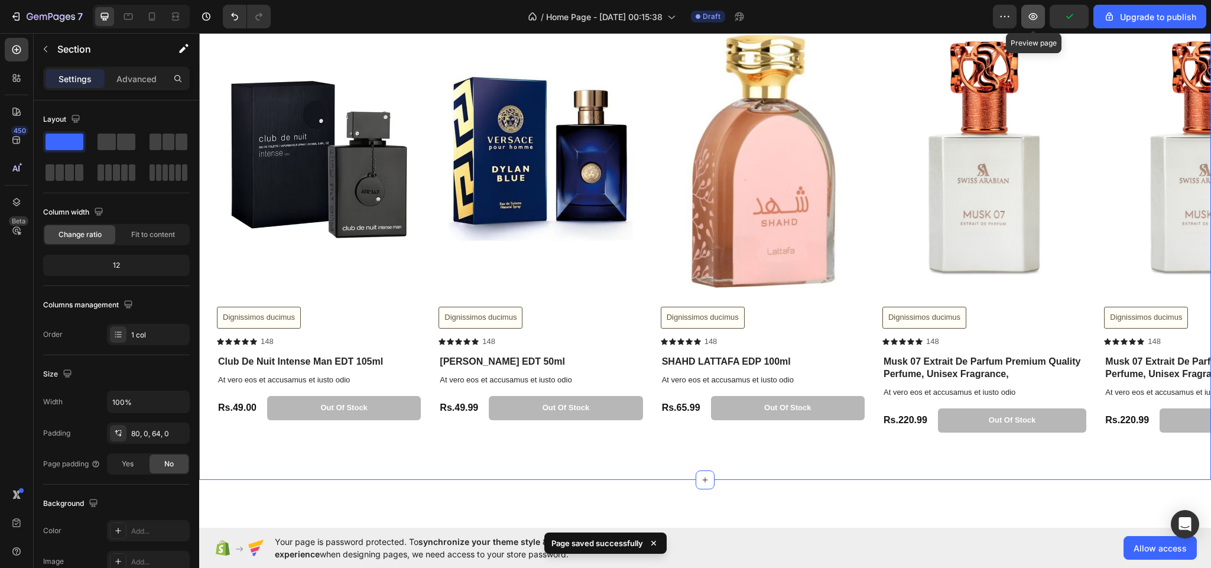
click at [1030, 19] on icon "button" at bounding box center [1033, 17] width 12 height 12
